Goal: Task Accomplishment & Management: Use online tool/utility

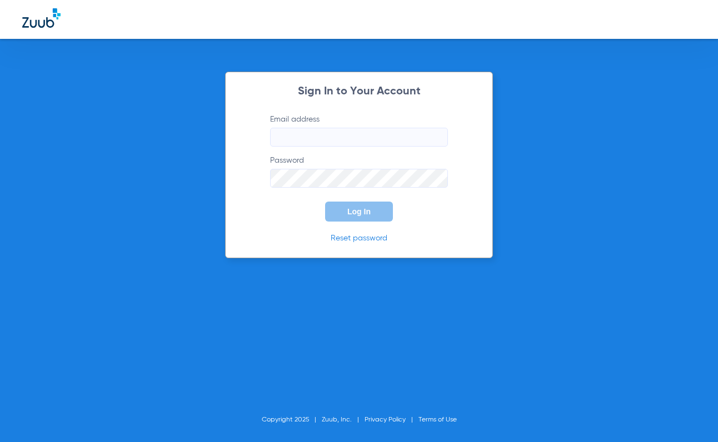
type input "[EMAIL_ADDRESS][DOMAIN_NAME]"
click at [565, 202] on div "Sign In to Your Account Email address [EMAIL_ADDRESS][DOMAIN_NAME] Password Log…" at bounding box center [359, 221] width 718 height 442
click at [374, 211] on button "Log In" at bounding box center [359, 212] width 68 height 20
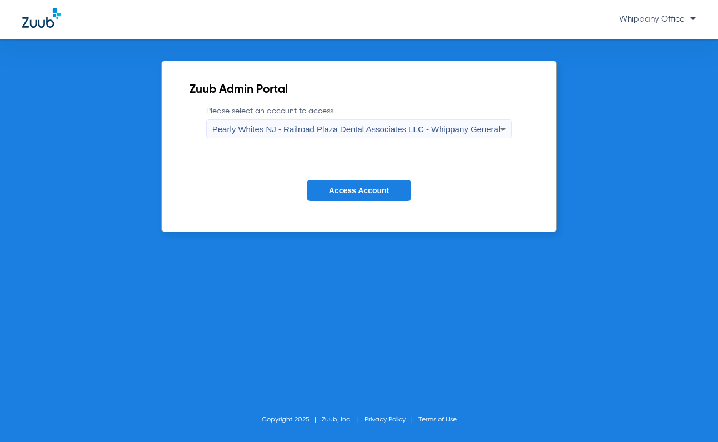
click at [365, 189] on span "Access Account" at bounding box center [359, 190] width 60 height 9
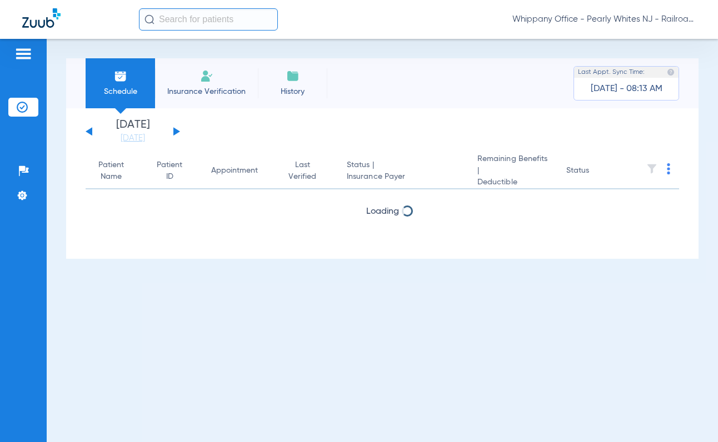
click at [173, 129] on div "[DATE] [DATE] [DATE] [DATE] [DATE] [DATE] [DATE] [DATE] [DATE] [DATE] [DATE] [D…" at bounding box center [133, 131] width 94 height 24
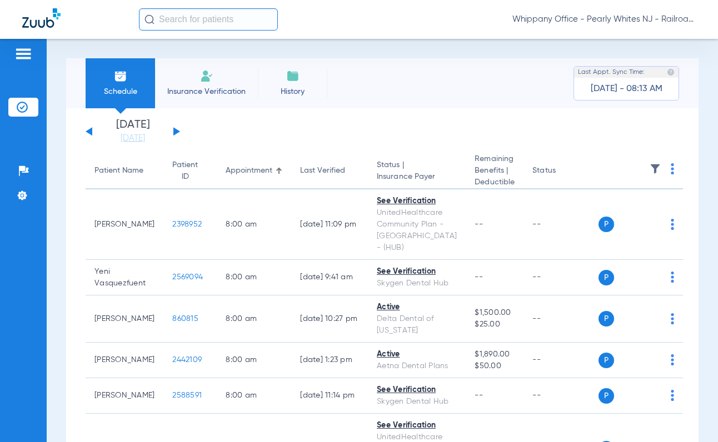
click at [173, 131] on div "[DATE] [DATE] [DATE] [DATE] [DATE] [DATE] [DATE] [DATE] [DATE] [DATE] [DATE] [D…" at bounding box center [133, 131] width 94 height 24
click at [174, 129] on button at bounding box center [176, 131] width 7 height 8
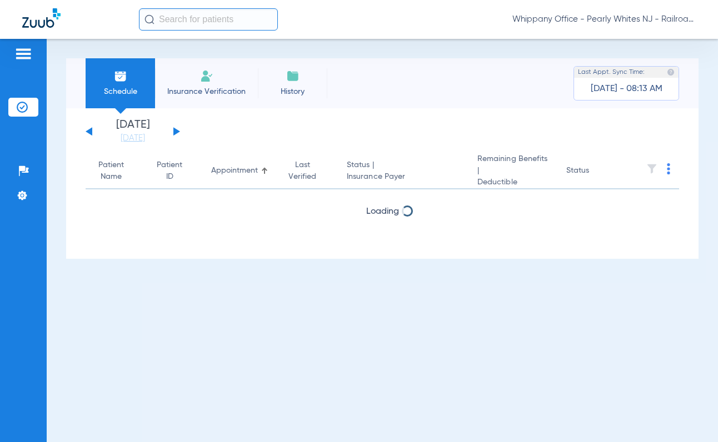
click at [174, 129] on button at bounding box center [176, 131] width 7 height 8
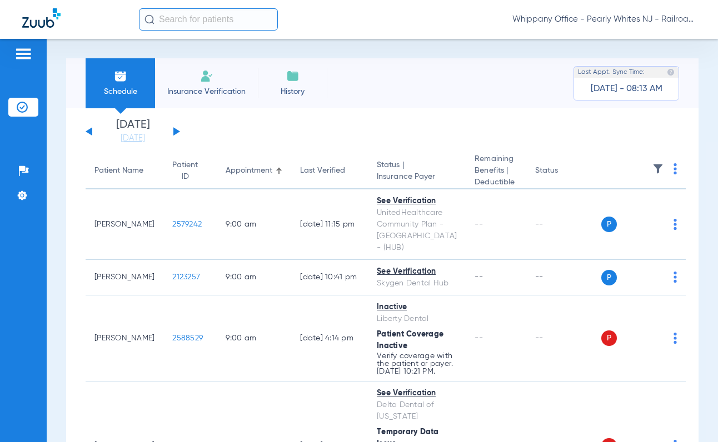
click at [673, 167] on img at bounding box center [674, 168] width 3 height 11
click at [627, 209] on span "Verify All" at bounding box center [629, 213] width 69 height 8
